Goal: Navigation & Orientation: Find specific page/section

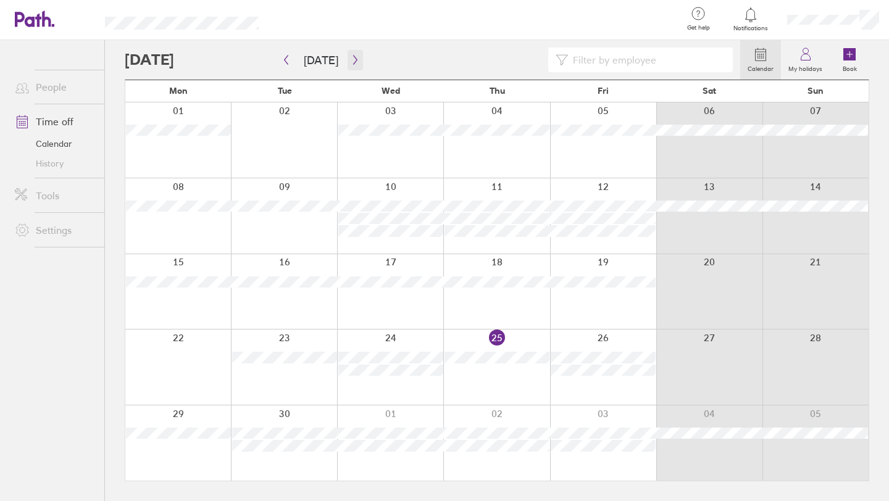
click at [351, 61] on icon "button" at bounding box center [355, 60] width 9 height 10
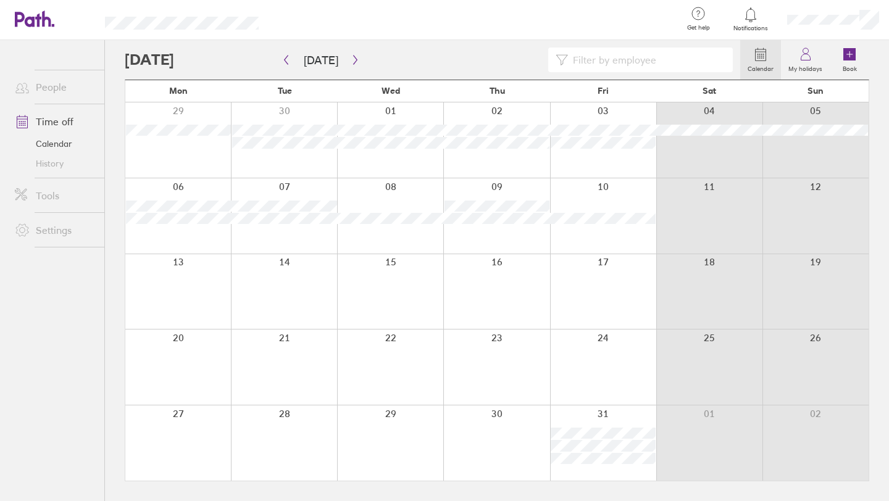
click at [62, 91] on link "People" at bounding box center [54, 87] width 99 height 25
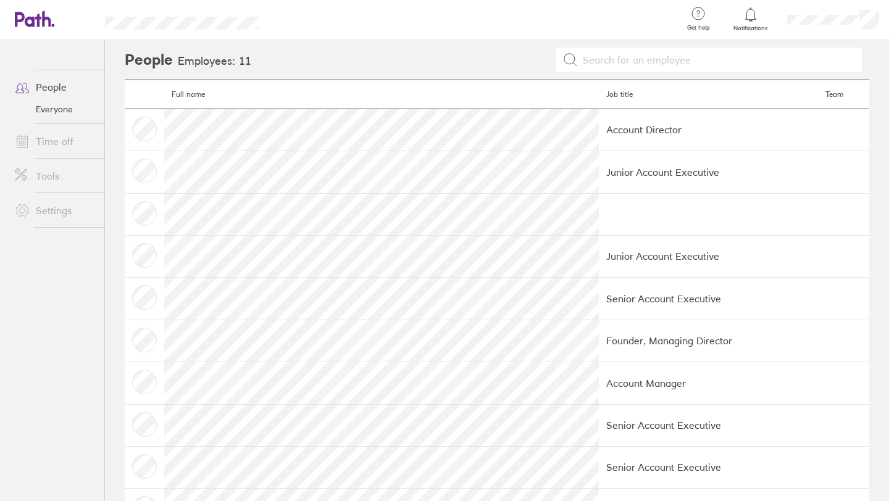
click at [141, 170] on td at bounding box center [145, 172] width 40 height 42
click at [599, 167] on td "Junior Account Executive" at bounding box center [708, 172] width 219 height 42
click at [70, 91] on link "People" at bounding box center [54, 87] width 99 height 25
click at [61, 109] on link "Everyone" at bounding box center [54, 109] width 99 height 20
